Goal: Task Accomplishment & Management: Manage account settings

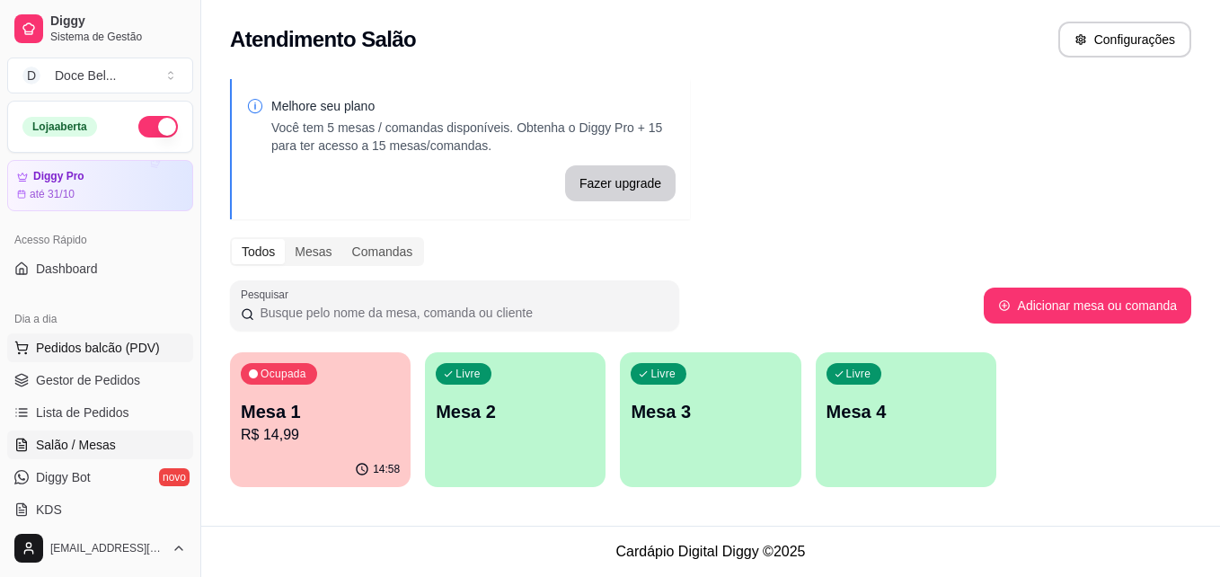
click at [136, 346] on span "Pedidos balcão (PDV)" at bounding box center [98, 348] width 124 height 18
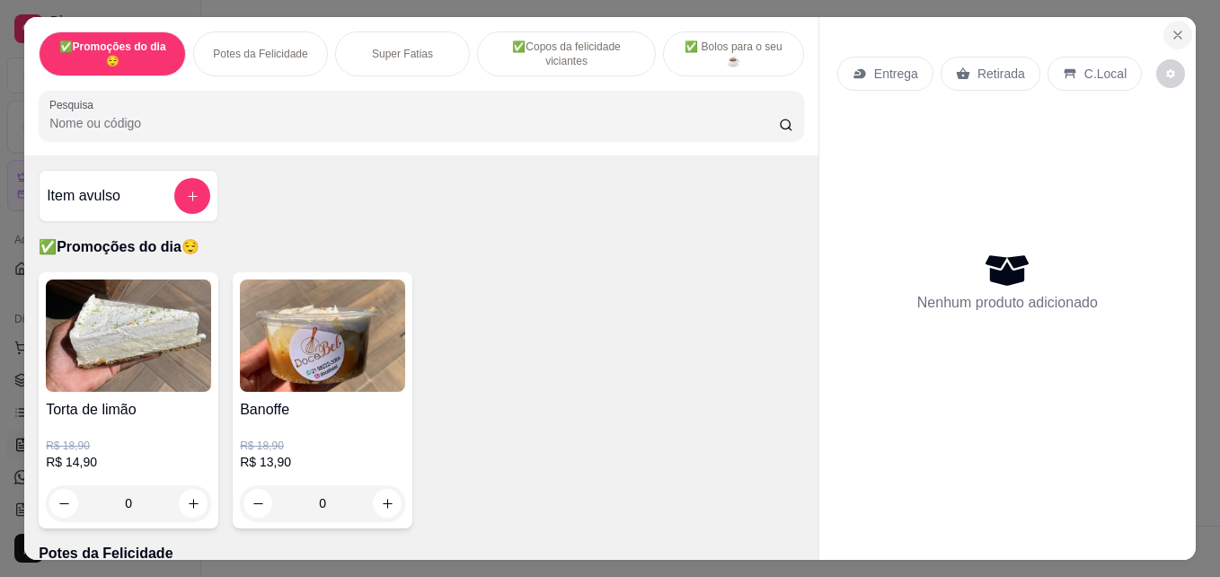
click at [1172, 21] on button "Close" at bounding box center [1177, 35] width 29 height 29
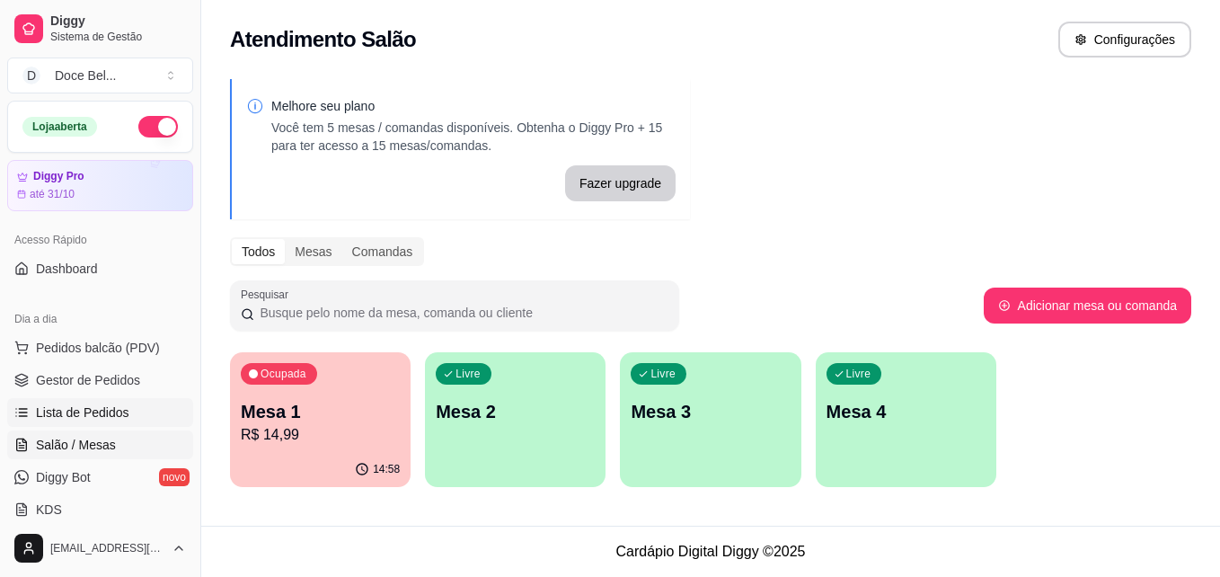
click at [111, 410] on span "Lista de Pedidos" at bounding box center [82, 412] width 93 height 18
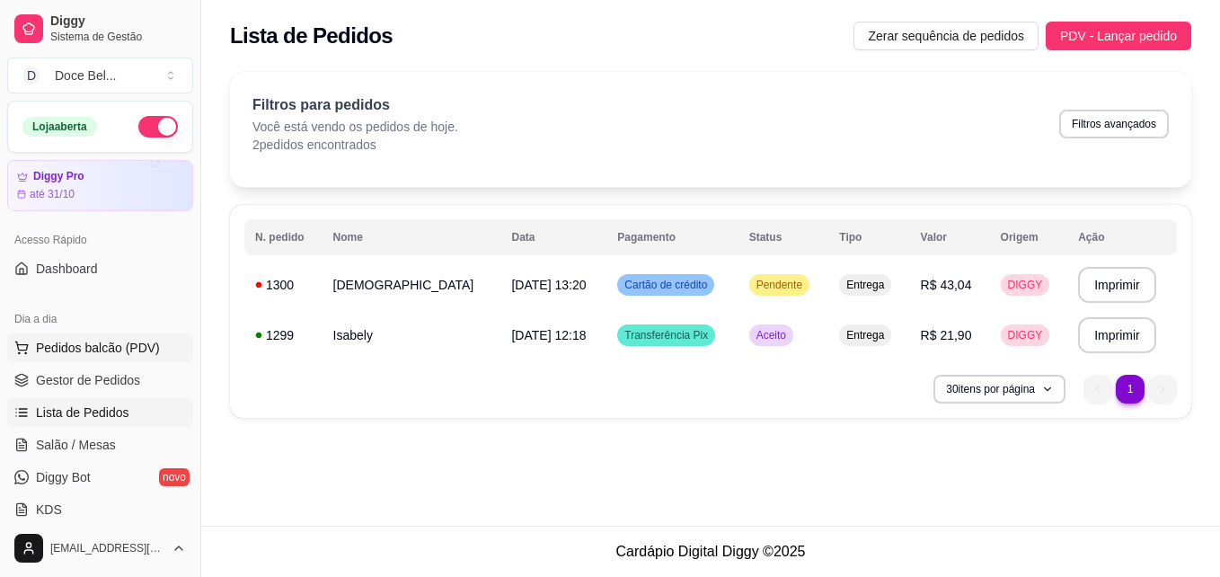
click at [100, 337] on button "Pedidos balcão (PDV)" at bounding box center [100, 347] width 186 height 29
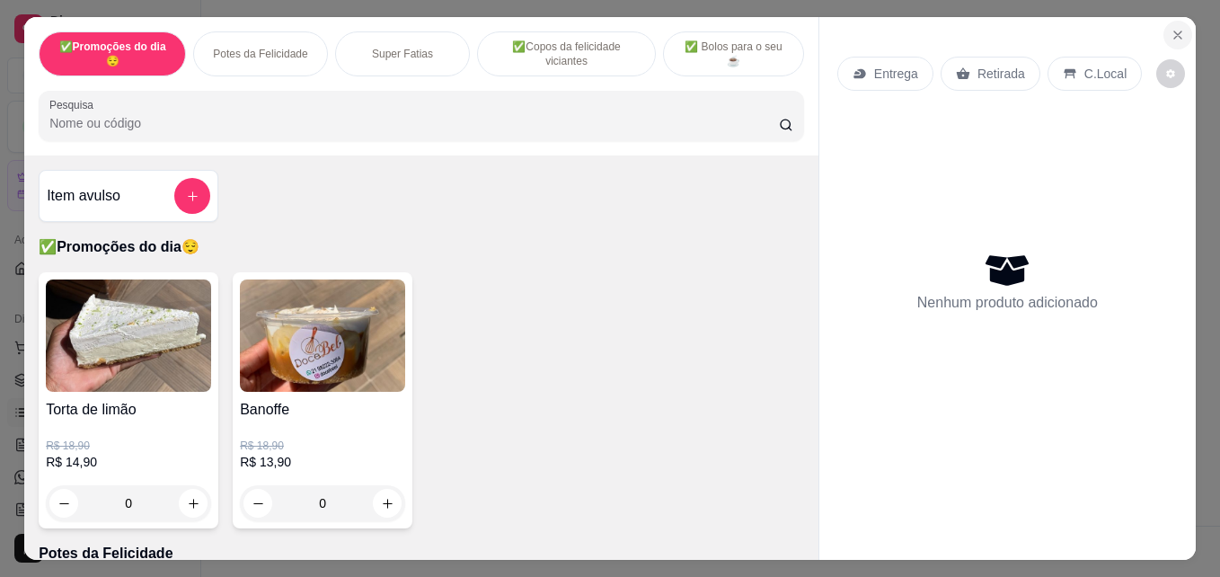
click at [1171, 32] on icon "Close" at bounding box center [1177, 35] width 14 height 14
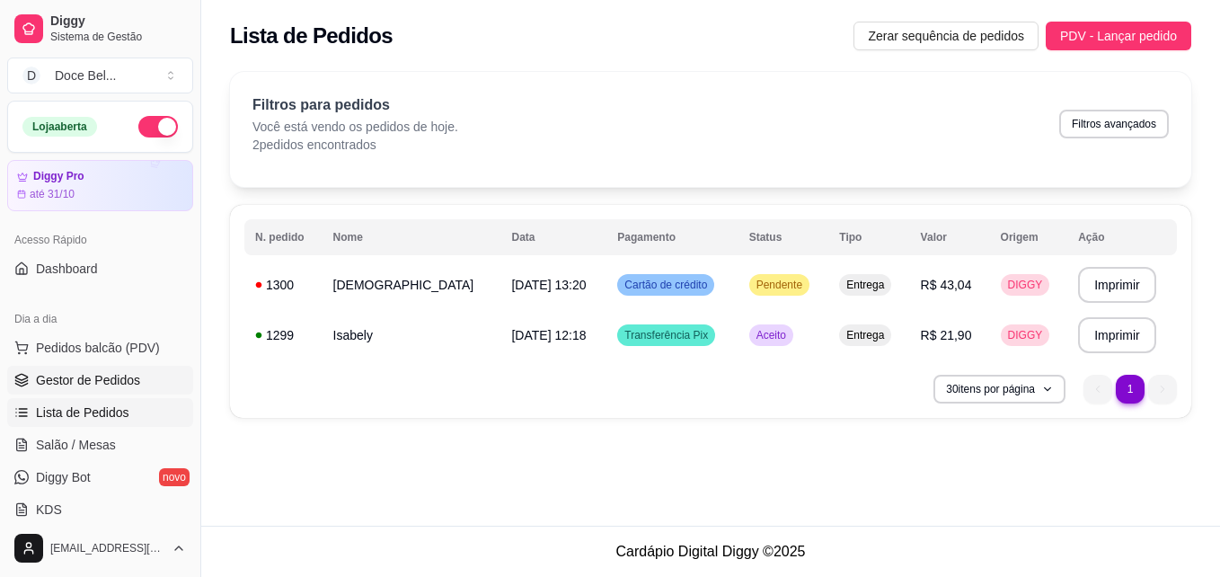
click at [99, 380] on span "Gestor de Pedidos" at bounding box center [88, 380] width 104 height 18
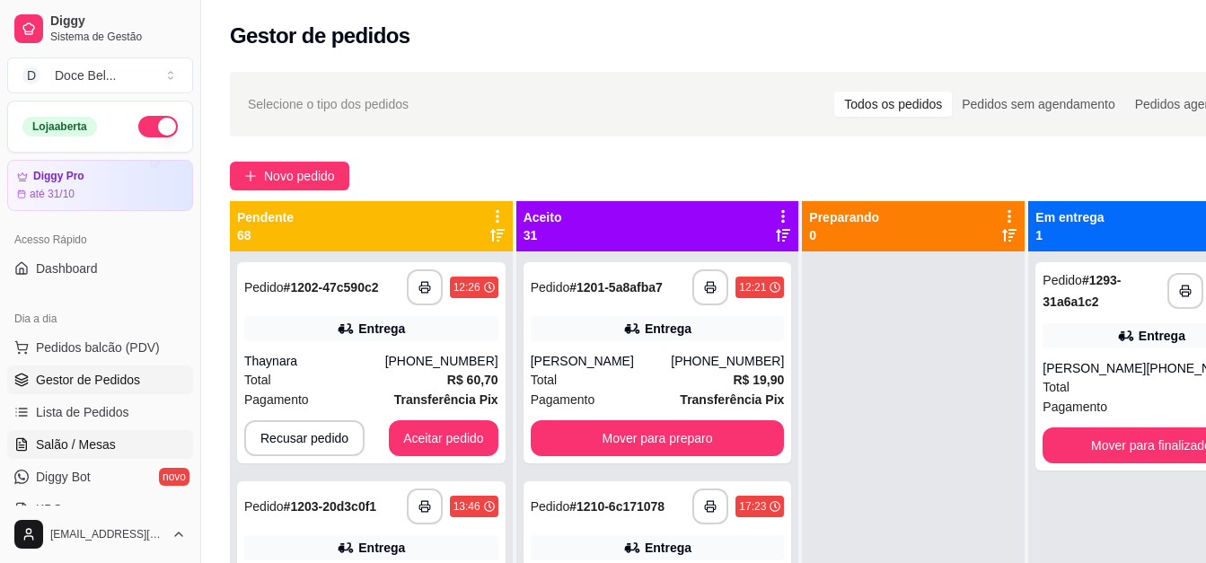
click at [89, 441] on span "Salão / Mesas" at bounding box center [76, 445] width 80 height 18
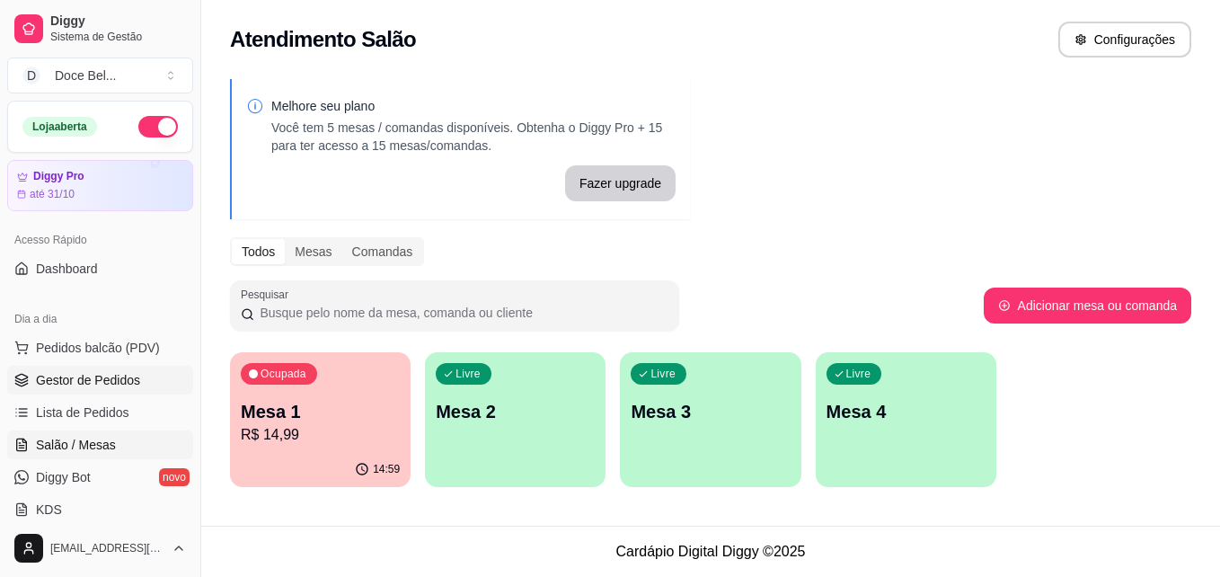
click at [110, 382] on span "Gestor de Pedidos" at bounding box center [88, 380] width 104 height 18
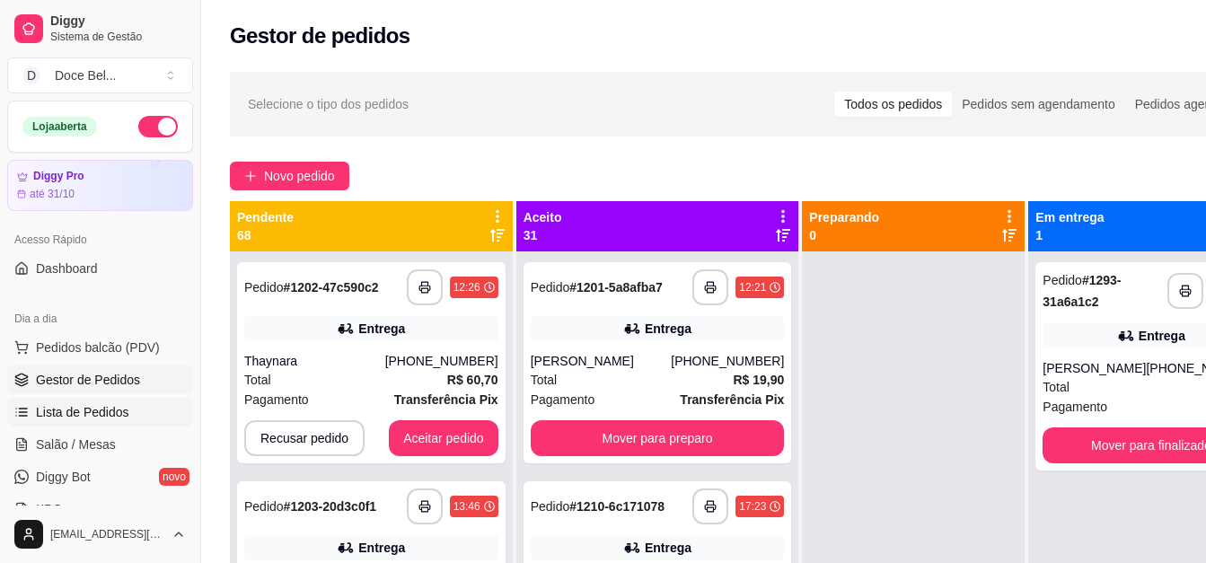
click at [100, 405] on span "Lista de Pedidos" at bounding box center [82, 412] width 93 height 18
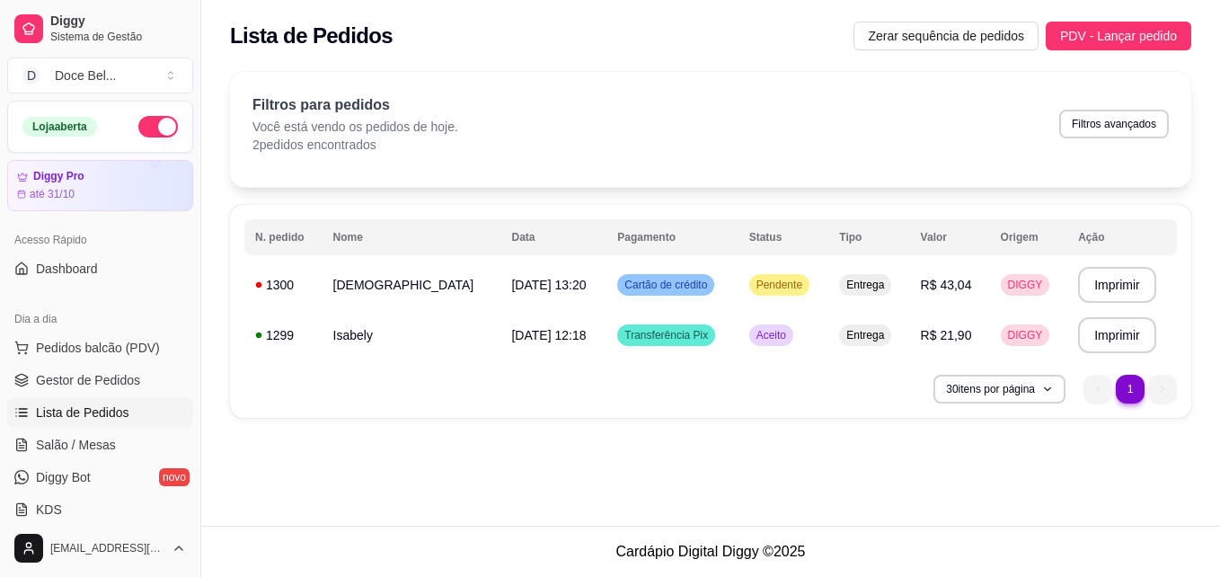
click at [81, 460] on ul "Pedidos balcão (PDV) Gestor de Pedidos Lista de Pedidos Salão / Mesas Diggy Bot…" at bounding box center [100, 428] width 186 height 190
click at [99, 450] on span "Salão / Mesas" at bounding box center [76, 445] width 80 height 18
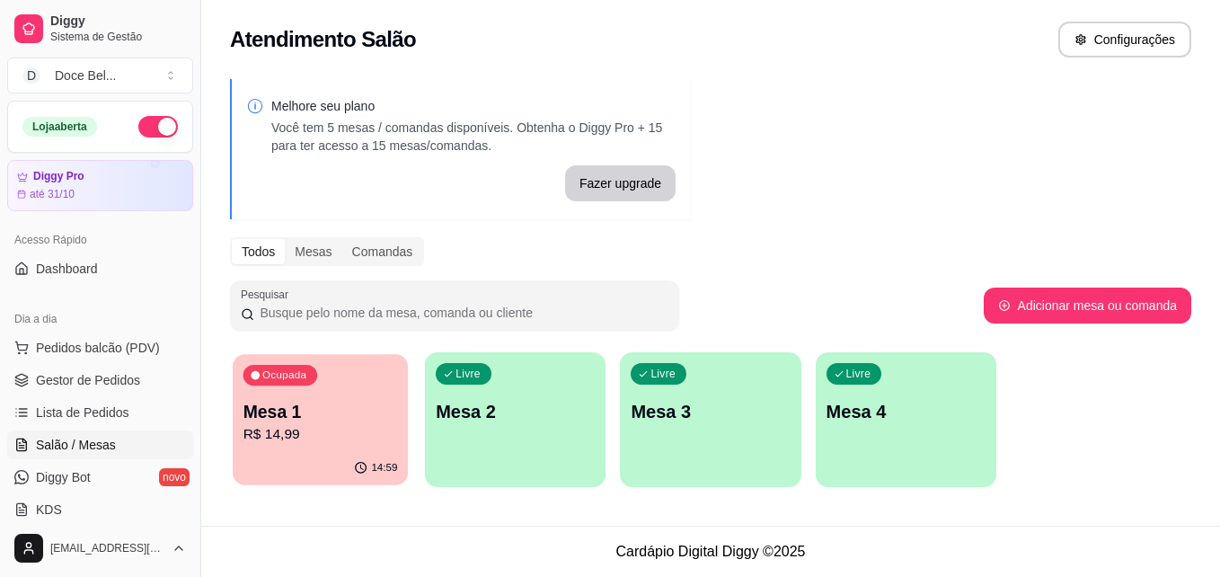
click at [283, 416] on p "Mesa 1" at bounding box center [320, 412] width 154 height 24
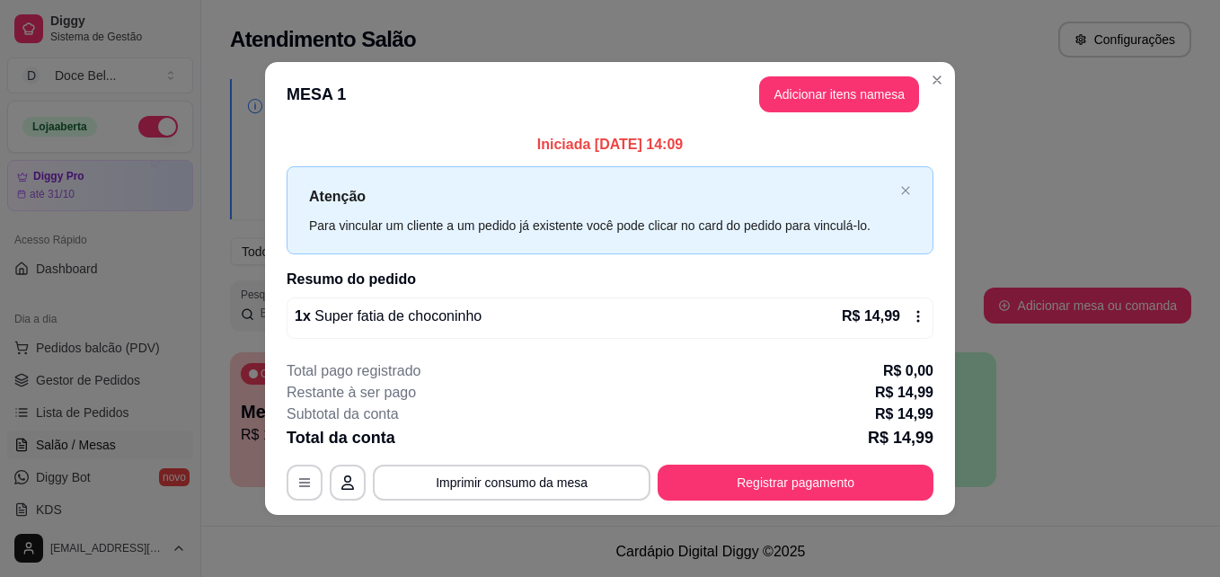
click at [911, 187] on div "Atenção Para vincular um cliente a um pedido já existente você pode clicar no c…" at bounding box center [609, 209] width 647 height 87
click at [903, 190] on icon "close" at bounding box center [905, 190] width 11 height 11
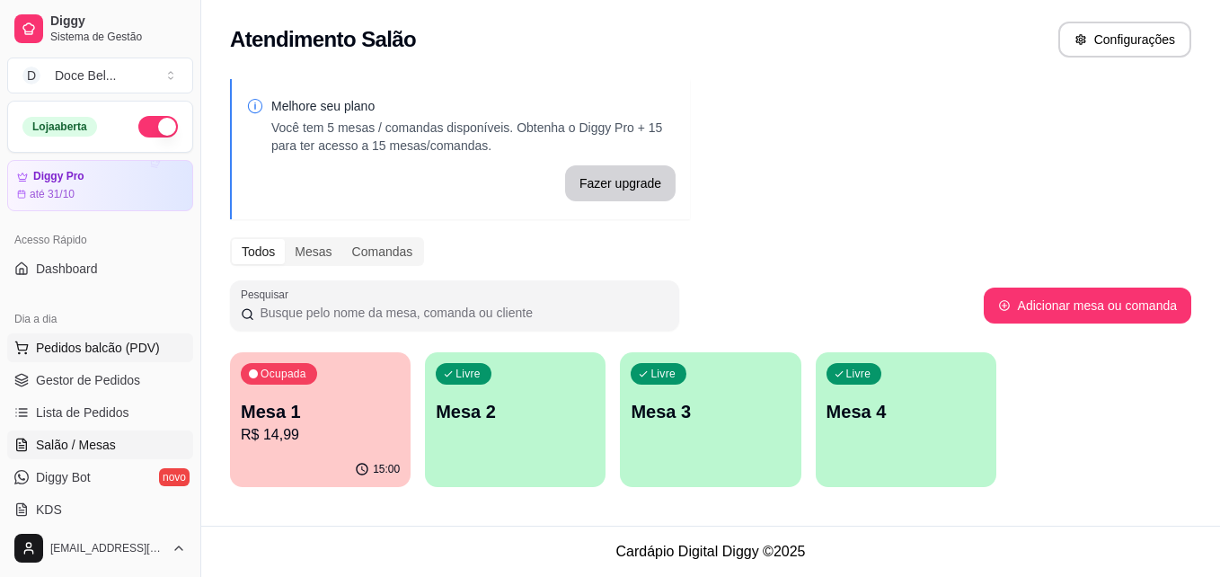
click at [107, 348] on span "Pedidos balcão (PDV)" at bounding box center [98, 348] width 124 height 18
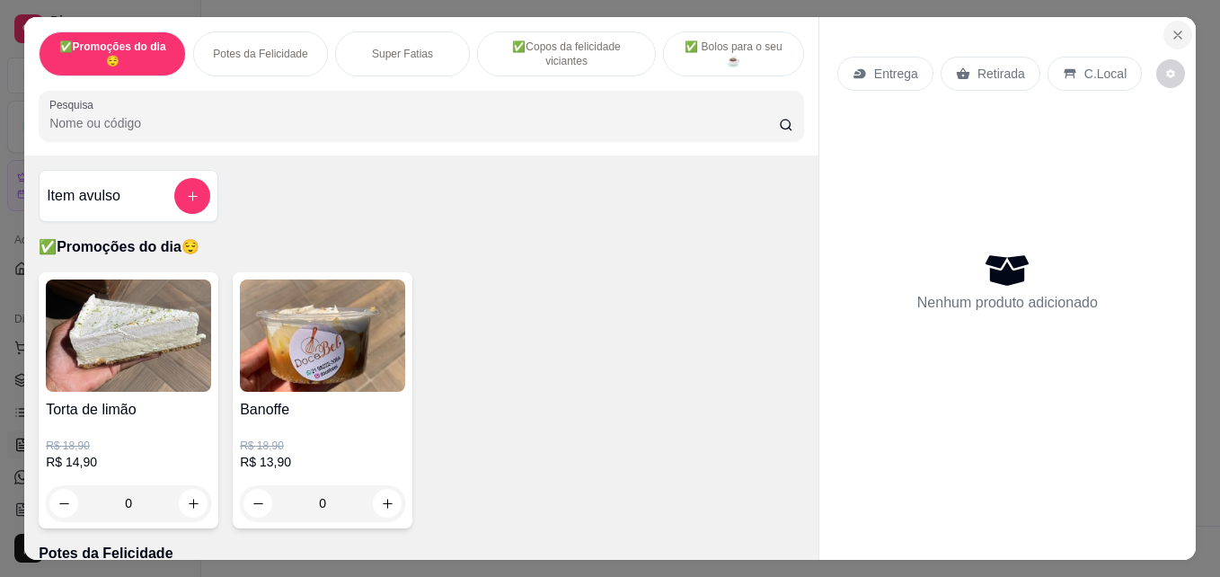
click at [1174, 31] on icon "Close" at bounding box center [1177, 34] width 7 height 7
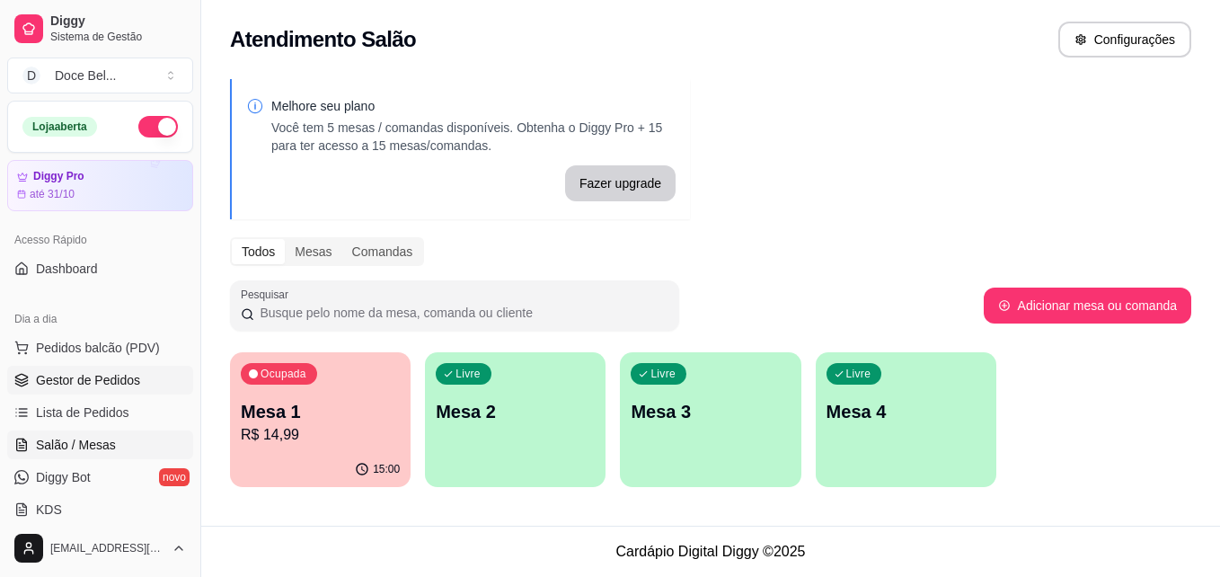
click at [95, 379] on span "Gestor de Pedidos" at bounding box center [88, 380] width 104 height 18
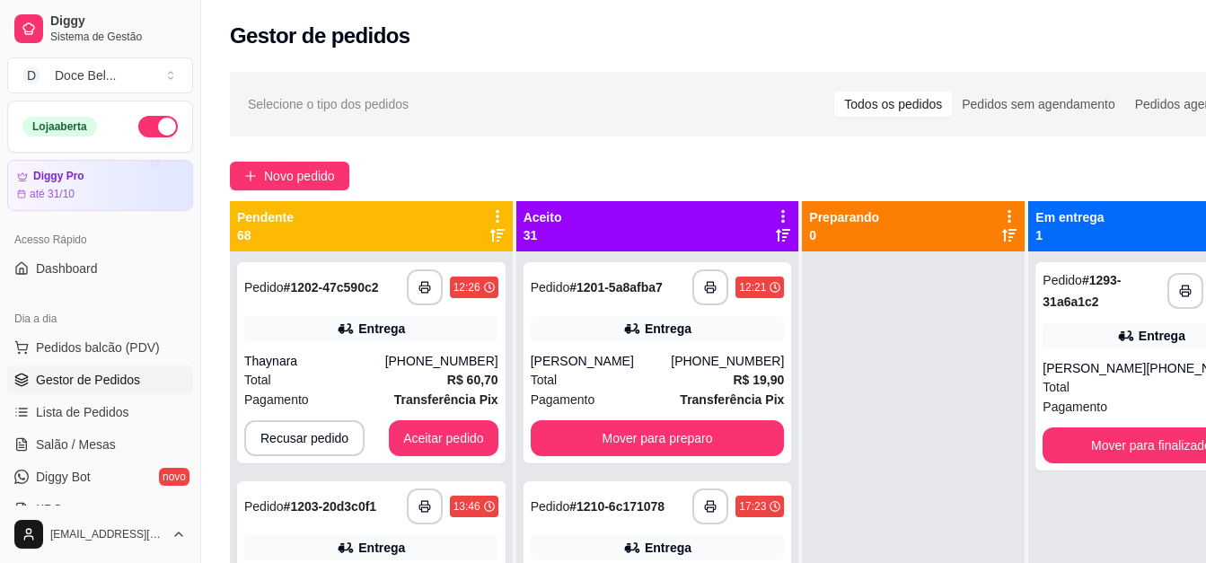
click at [507, 214] on div "Pendente 68" at bounding box center [371, 226] width 283 height 50
click at [498, 210] on icon at bounding box center [497, 216] width 16 height 16
click at [483, 172] on div "Novo pedido" at bounding box center [752, 176] width 1045 height 29
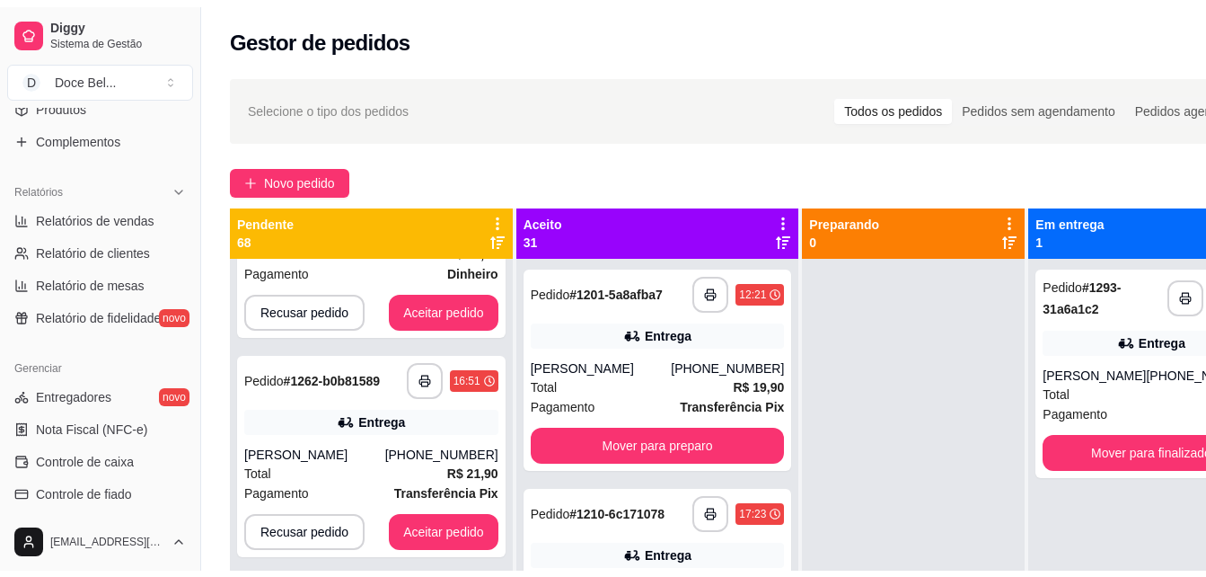
scroll to position [491, 0]
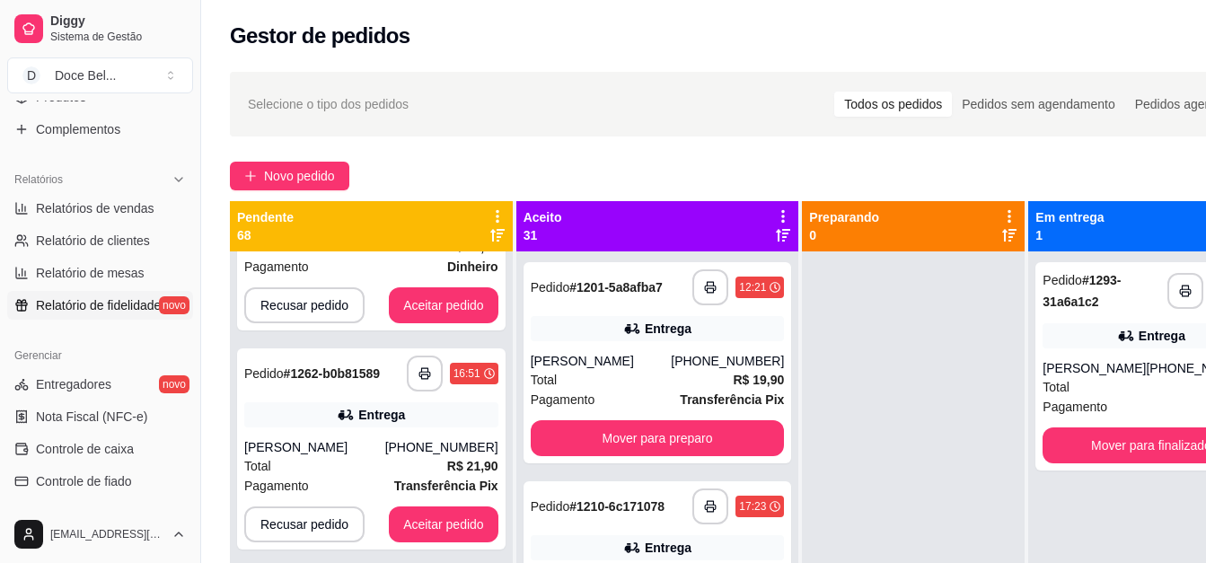
click at [135, 311] on span "Relatório de fidelidade" at bounding box center [98, 305] width 125 height 18
